Goal: Transaction & Acquisition: Subscribe to service/newsletter

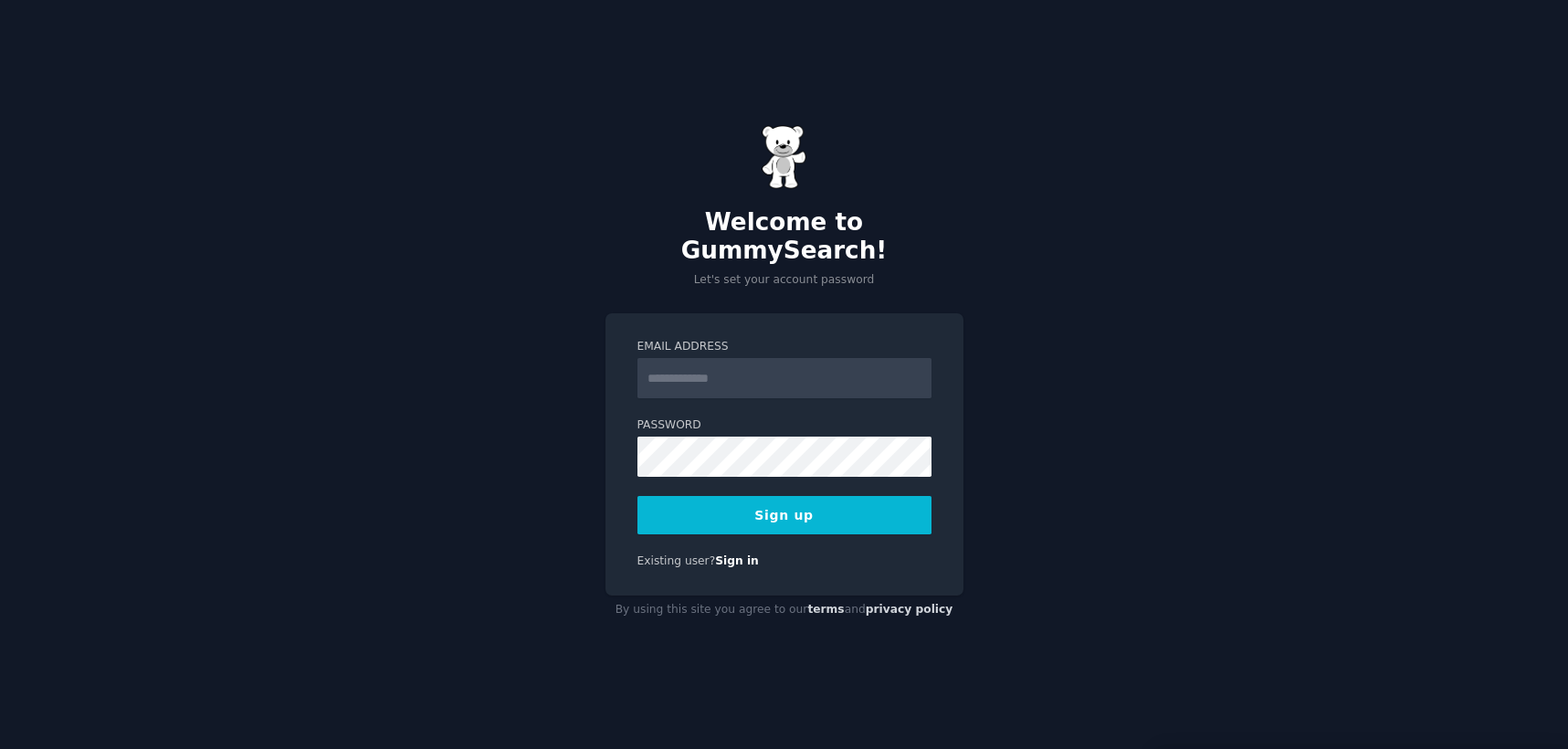
click at [851, 358] on input "Email Address" at bounding box center [784, 378] width 294 height 40
type input "**********"
click at [766, 501] on button "Sign up" at bounding box center [784, 515] width 294 height 39
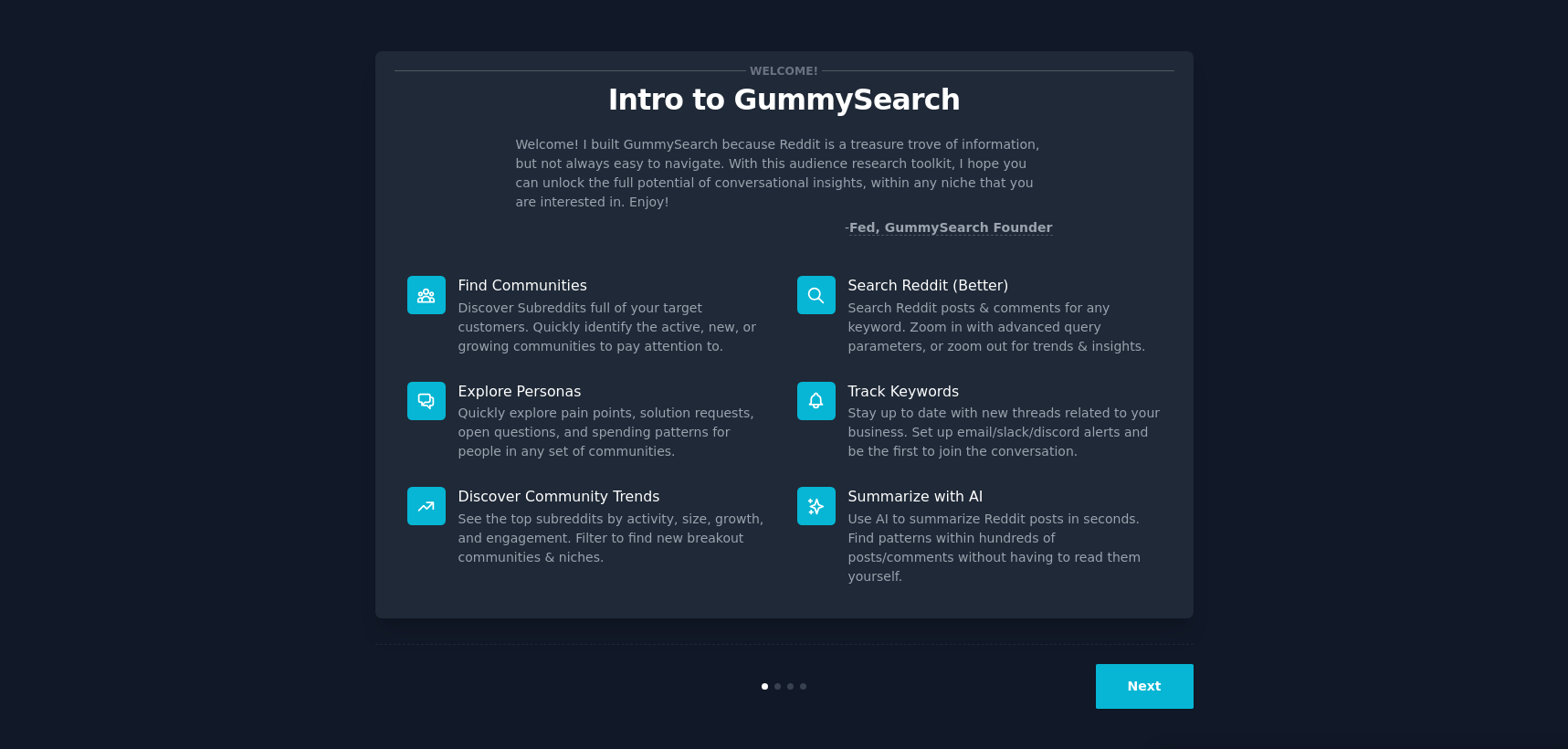
click at [1141, 684] on button "Next" at bounding box center [1145, 686] width 98 height 45
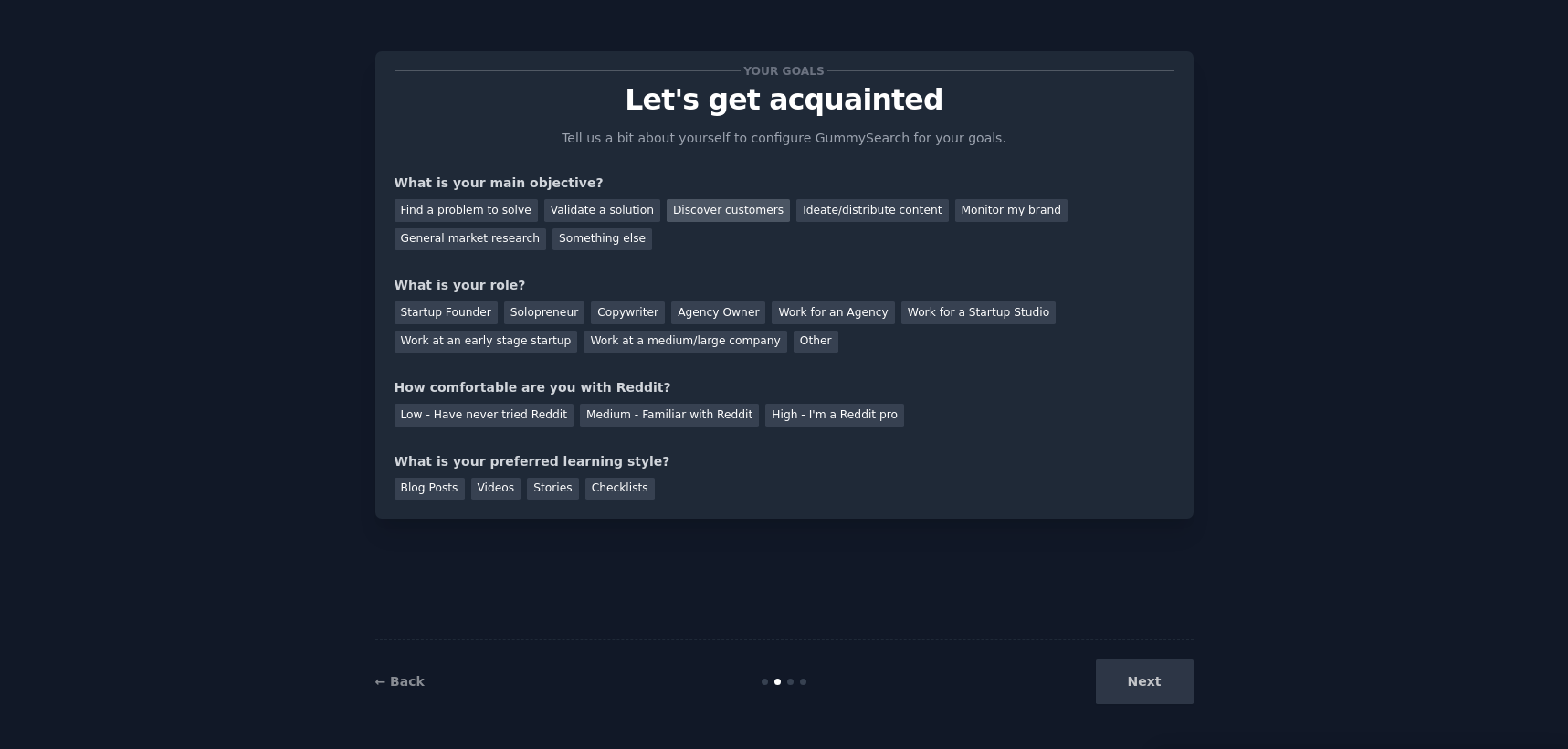
click at [698, 209] on div "Discover customers" at bounding box center [728, 211] width 123 height 23
click at [447, 308] on div "Startup Founder" at bounding box center [447, 313] width 103 height 23
click at [672, 412] on div "Medium - Familiar with Reddit" at bounding box center [669, 414] width 179 height 23
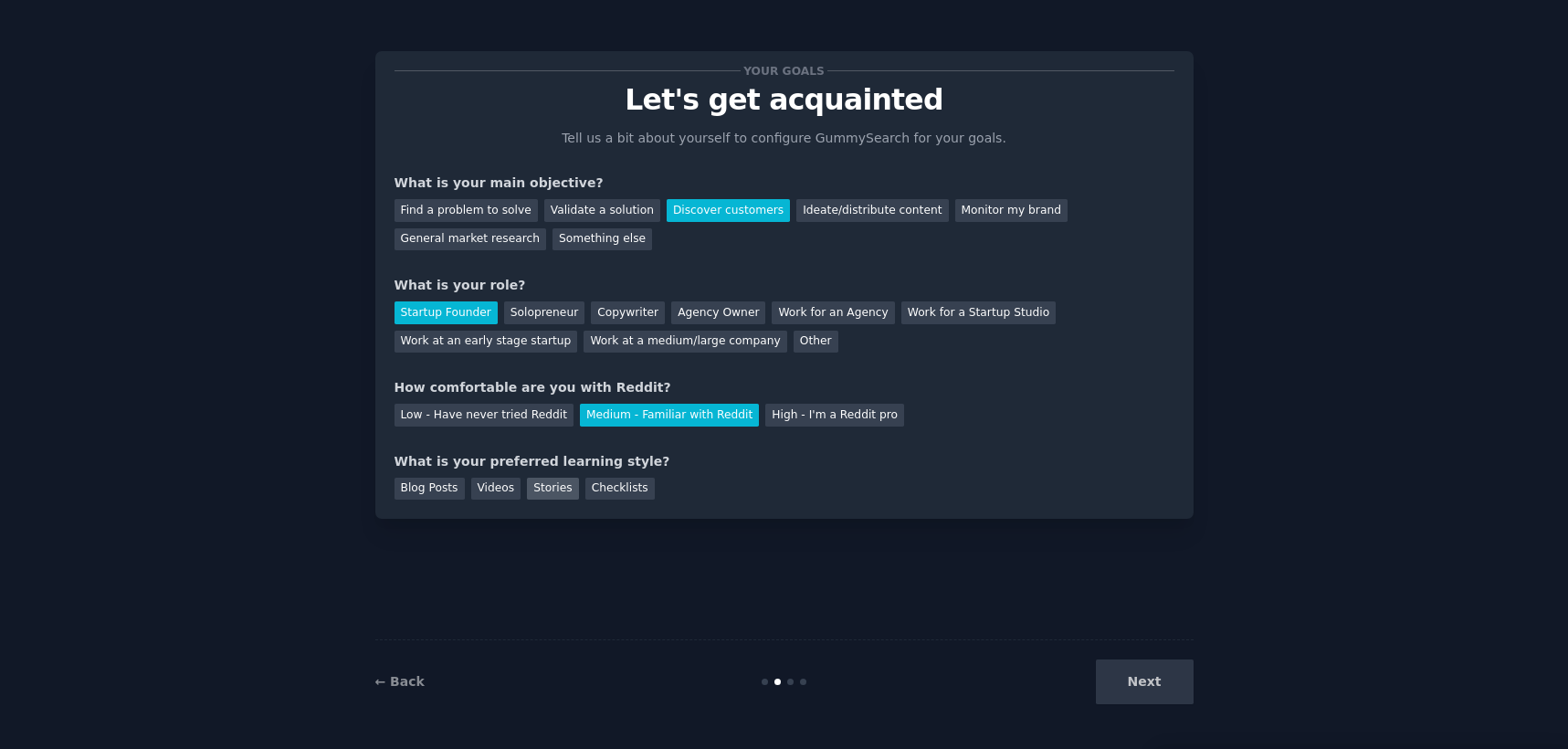
click at [541, 490] on div "Stories" at bounding box center [553, 489] width 51 height 23
click at [586, 491] on div "Checklists" at bounding box center [620, 489] width 70 height 23
click at [534, 485] on div "Stories" at bounding box center [553, 489] width 51 height 23
click at [1148, 685] on button "Next" at bounding box center [1145, 681] width 98 height 45
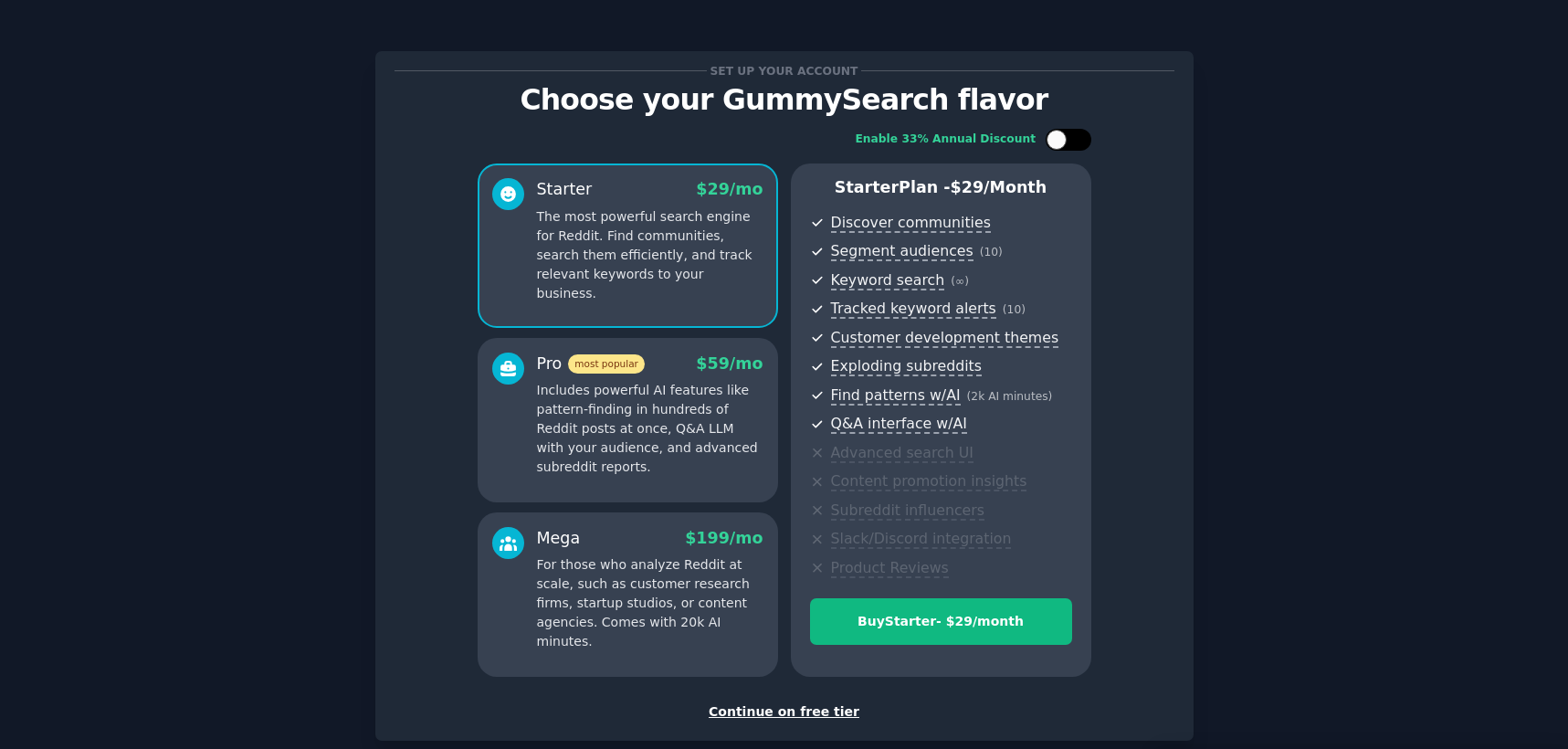
click at [1084, 139] on div at bounding box center [1068, 139] width 46 height 22
click at [1056, 144] on icon at bounding box center [1058, 140] width 10 height 10
checkbox input "false"
click at [778, 710] on div "Continue on free tier" at bounding box center [785, 711] width 780 height 19
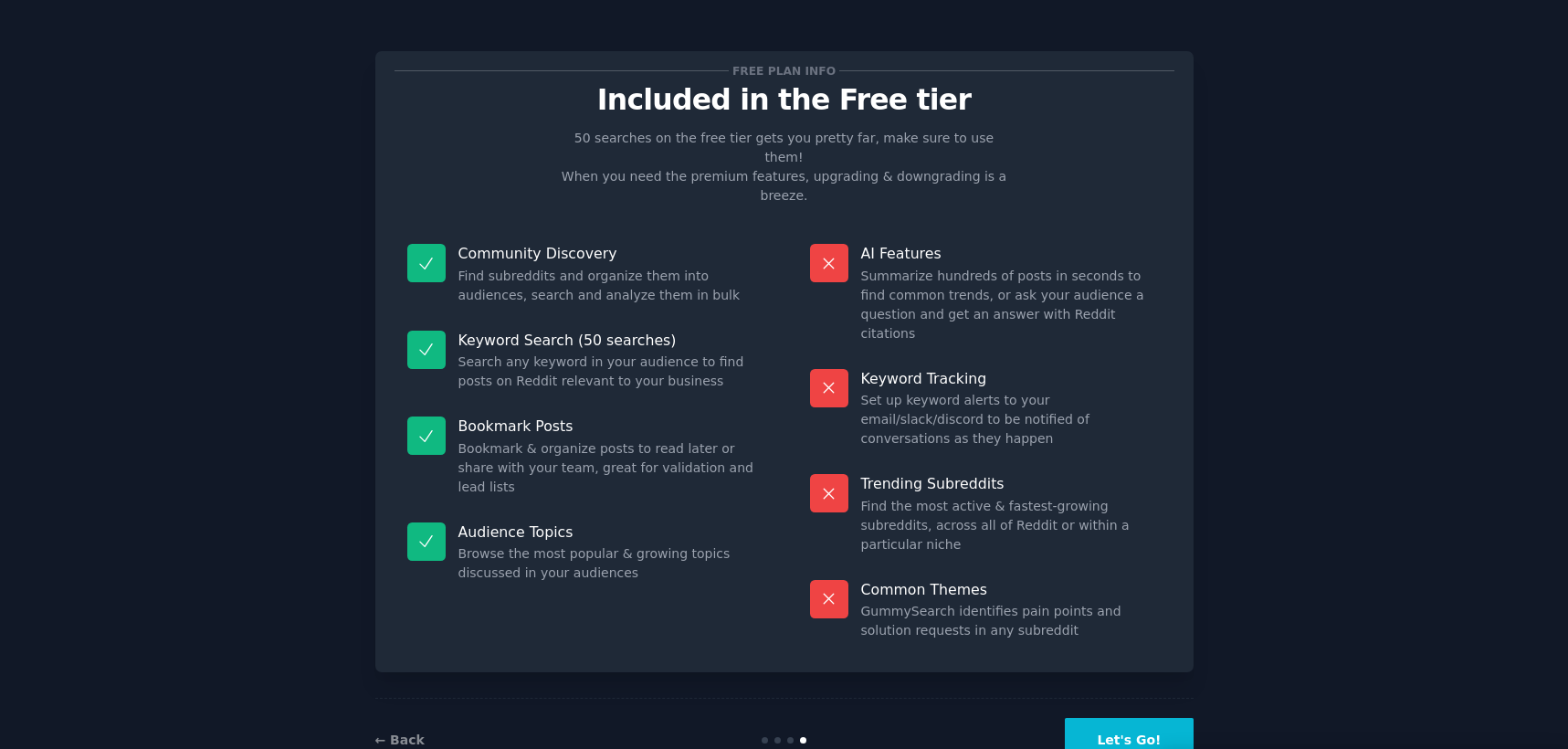
click at [1120, 718] on button "Let's Go!" at bounding box center [1129, 741] width 128 height 45
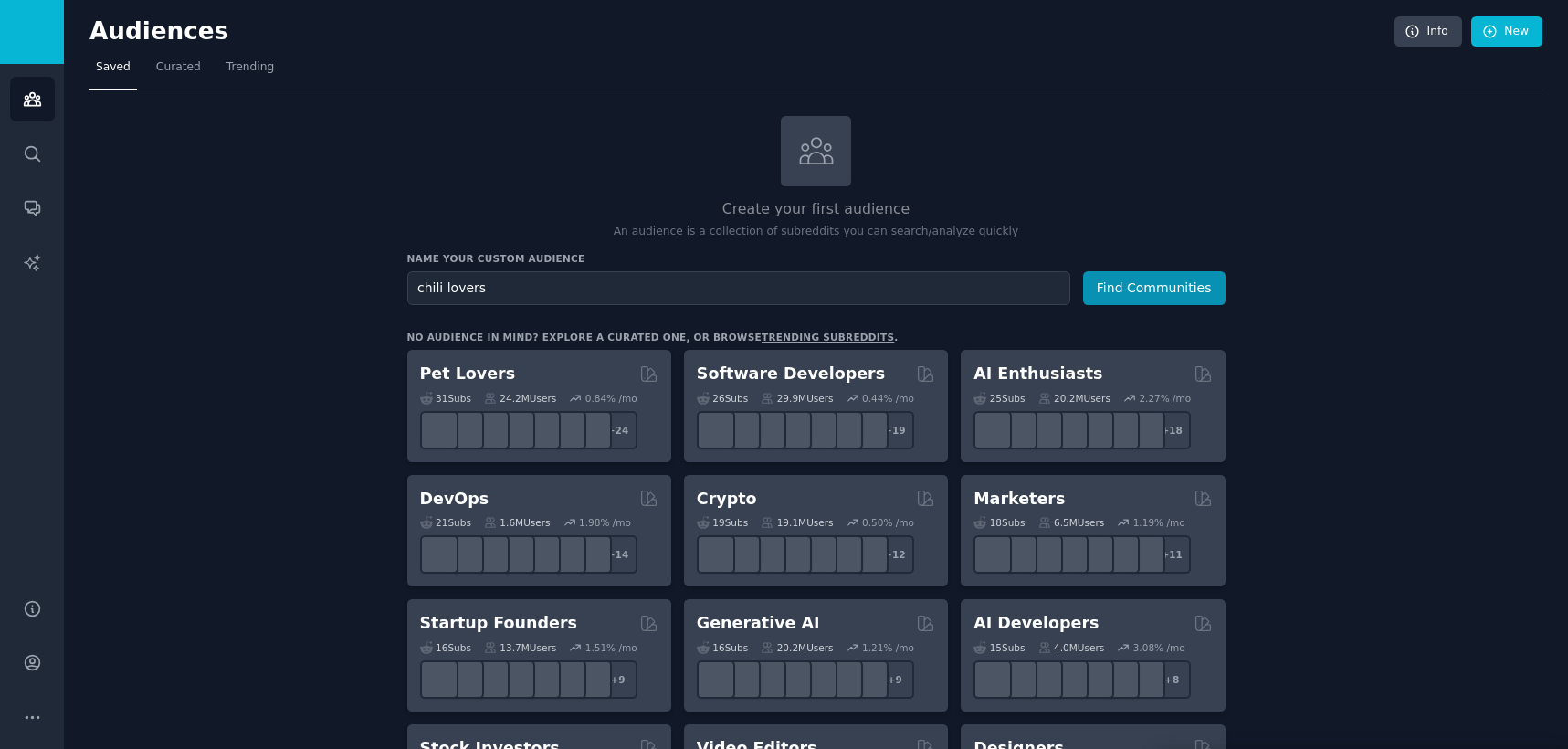
type input "chili lovers"
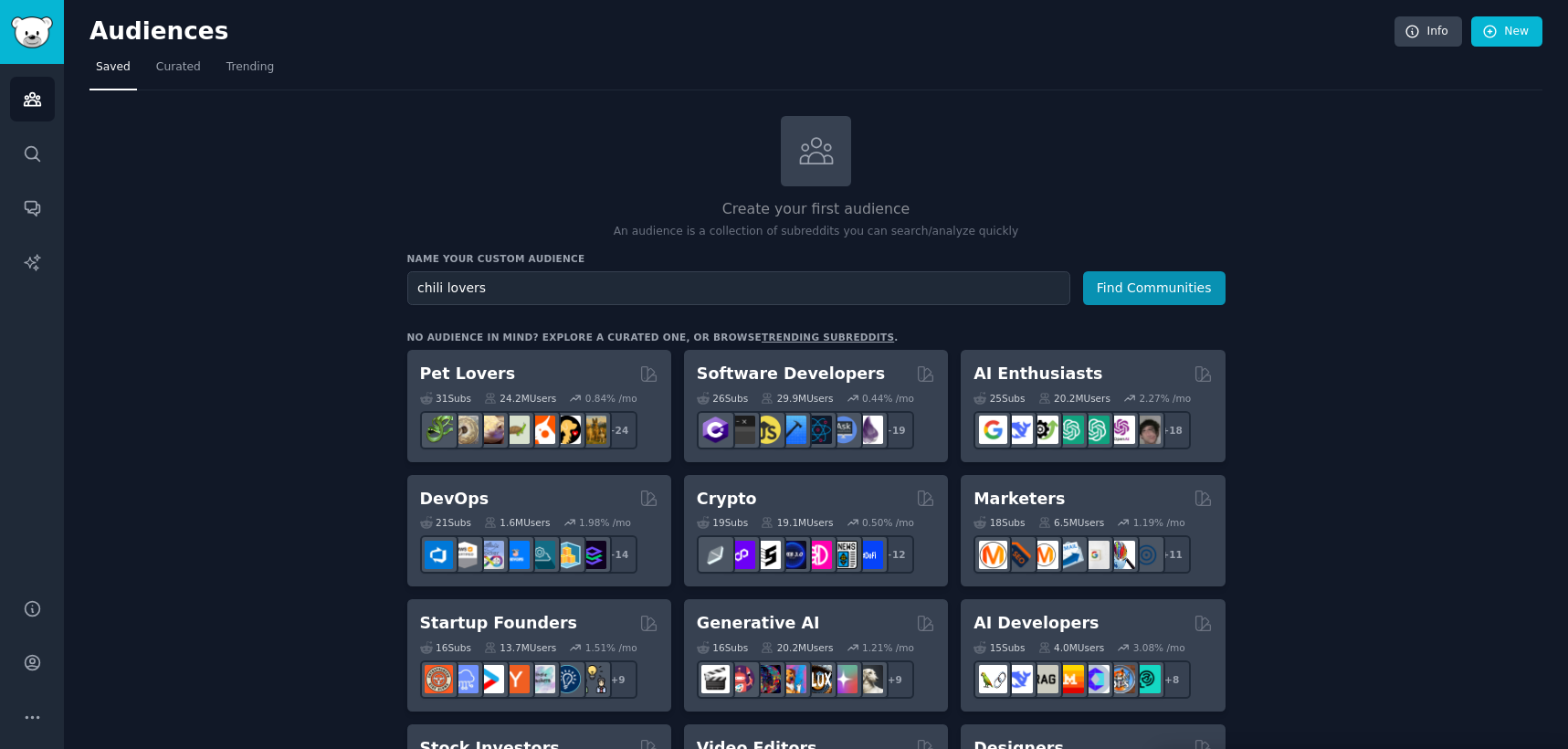
click at [1083, 272] on button "Find Communities" at bounding box center [1154, 289] width 143 height 34
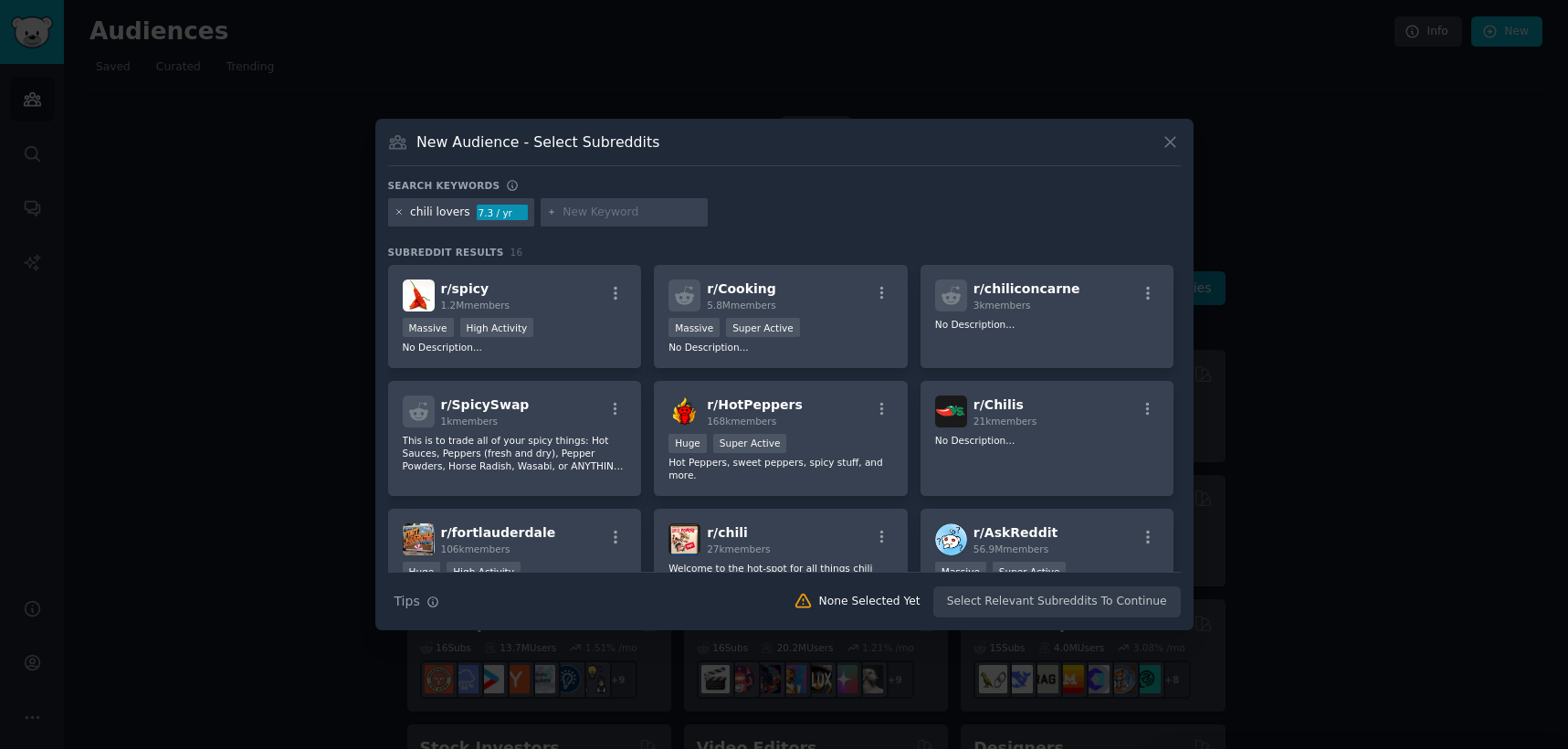
click at [398, 211] on icon at bounding box center [400, 212] width 10 height 10
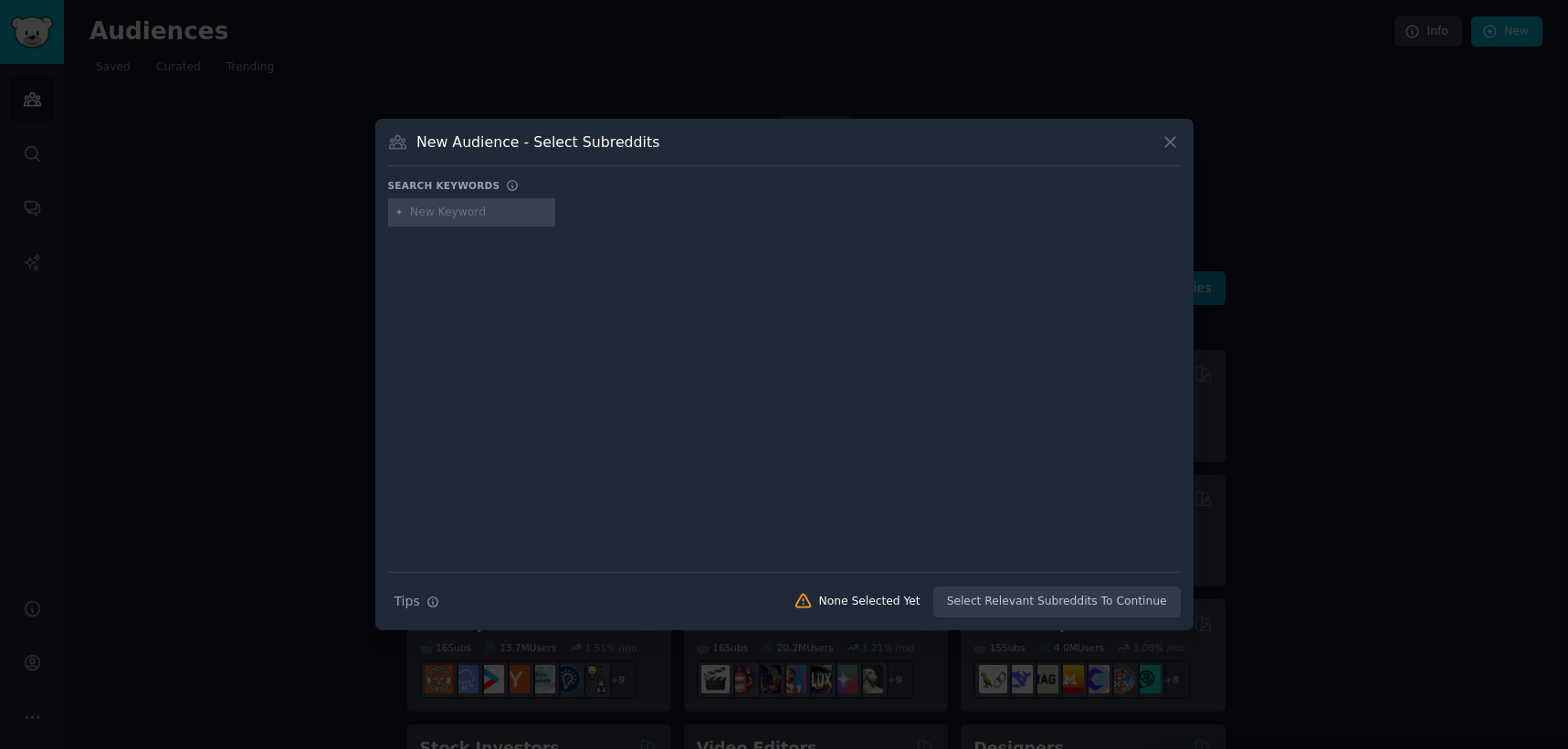
click at [453, 212] on input "text" at bounding box center [479, 212] width 139 height 16
type input "pickleball"
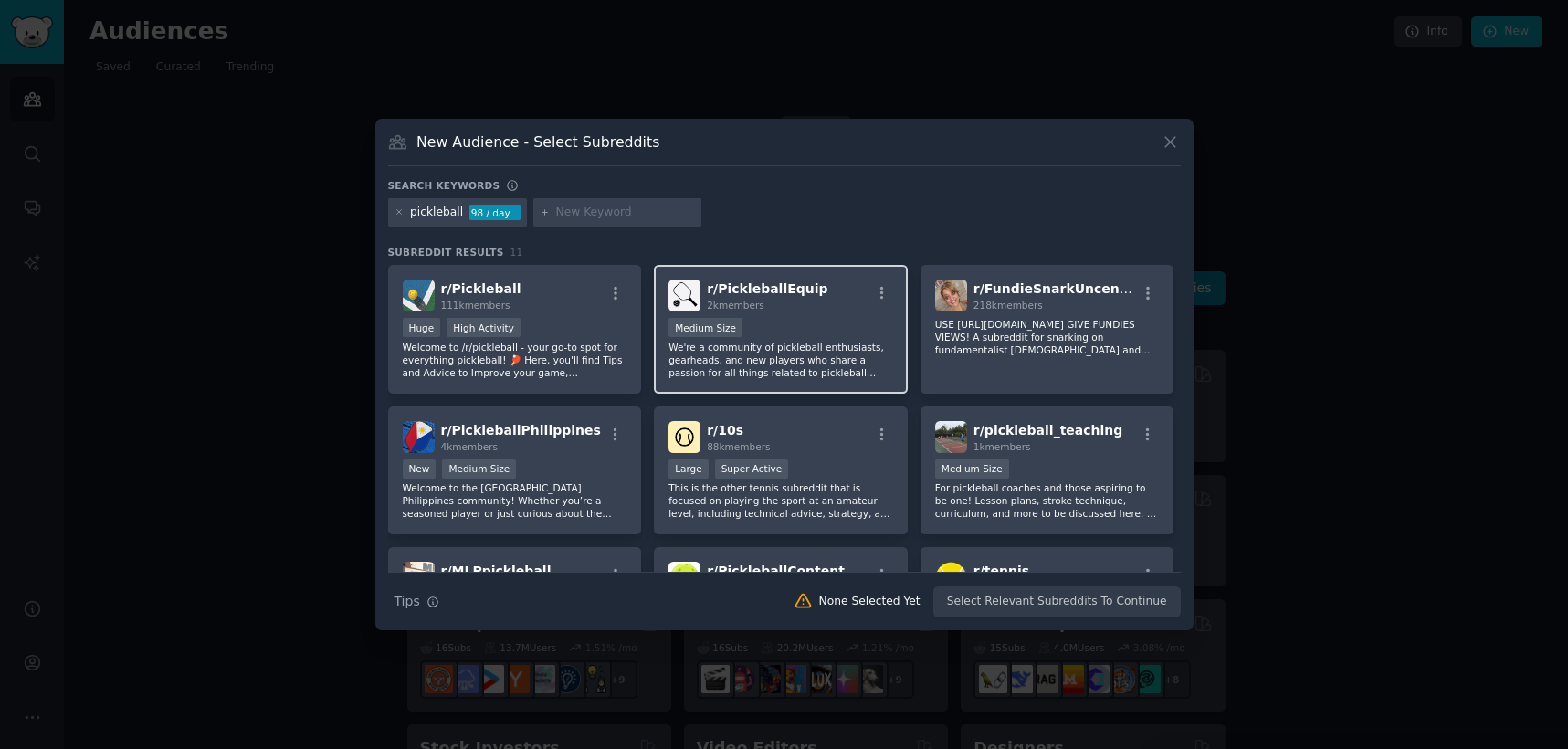
click at [810, 284] on div "r/ PickleballEquip 2k members" at bounding box center [780, 295] width 225 height 32
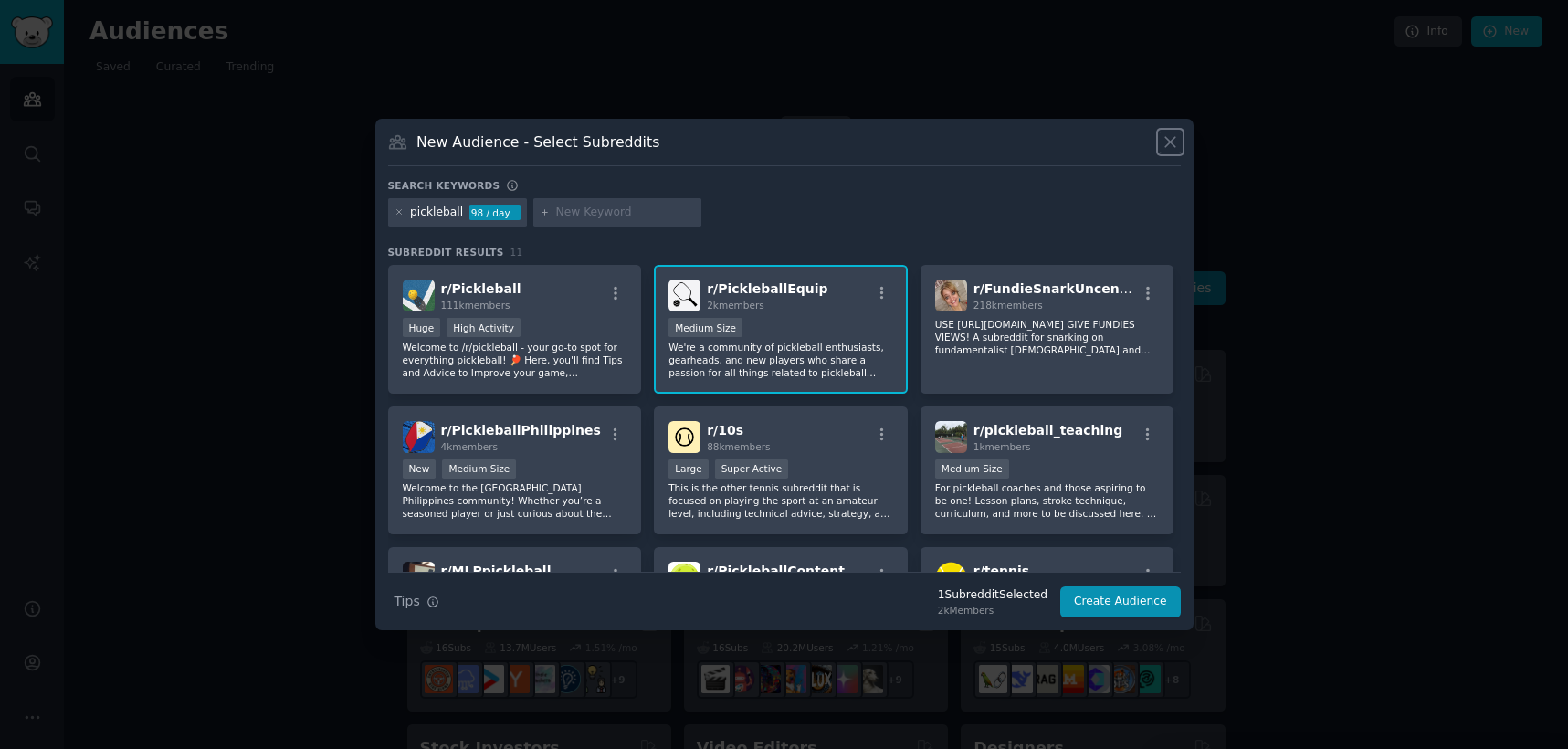
click at [1166, 137] on icon at bounding box center [1170, 142] width 10 height 10
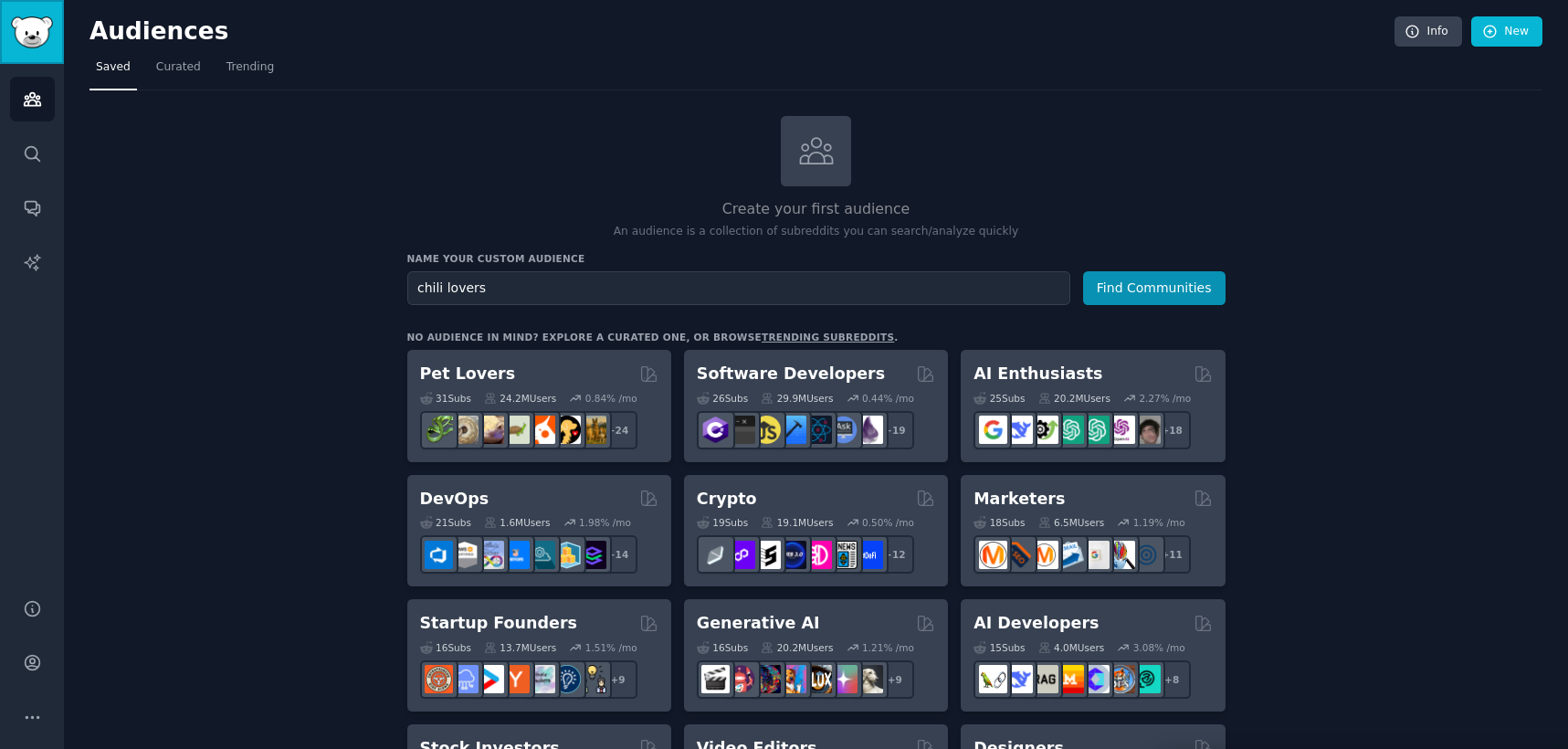
click at [20, 28] on img "Sidebar" at bounding box center [32, 32] width 42 height 32
click at [1407, 37] on icon at bounding box center [1412, 31] width 12 height 12
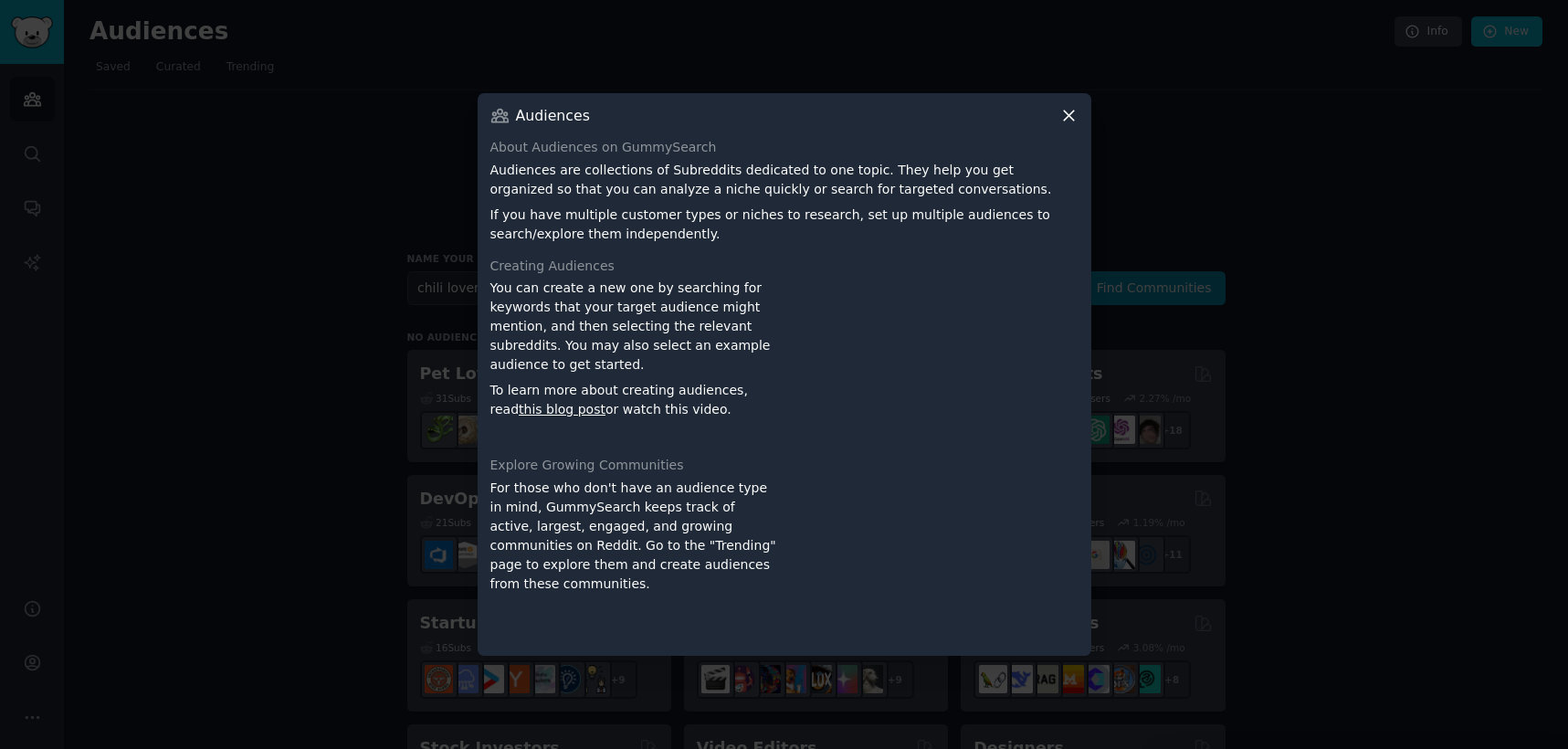
click at [1074, 112] on icon at bounding box center [1069, 117] width 10 height 10
